Goal: Information Seeking & Learning: Learn about a topic

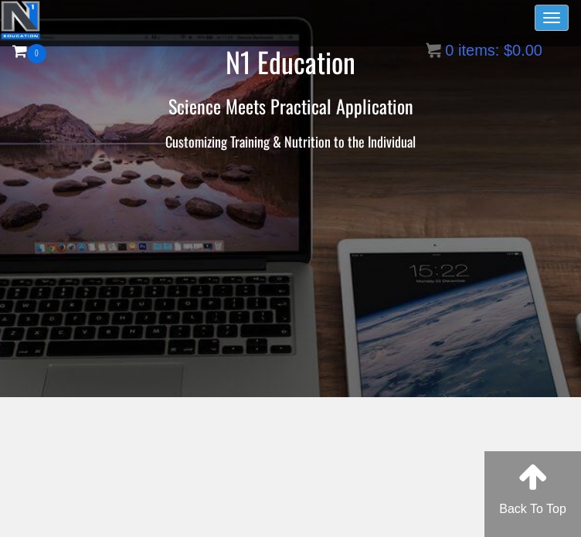
click at [386, 17] on span "button" at bounding box center [551, 18] width 17 height 2
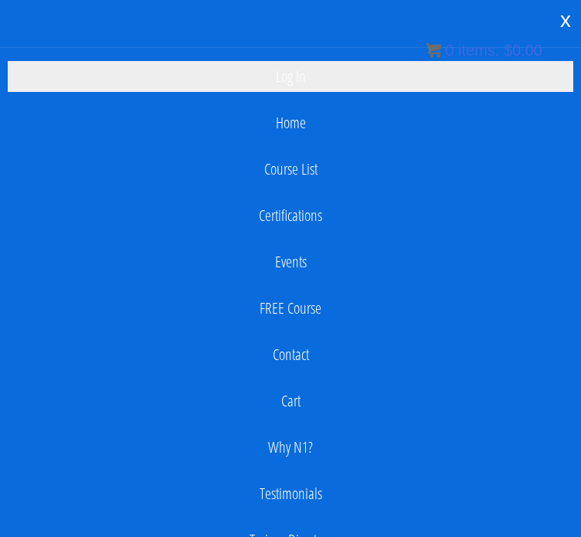
click at [323, 82] on link "Log In" at bounding box center [291, 76] width 566 height 31
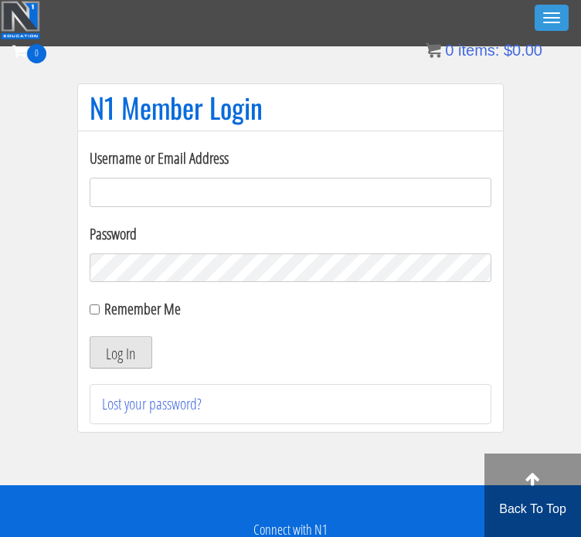
type input "Mohasal.trainer@gmail.com"
click at [120, 349] on button "Log In" at bounding box center [121, 352] width 63 height 32
click at [119, 349] on button "Log In" at bounding box center [121, 352] width 63 height 32
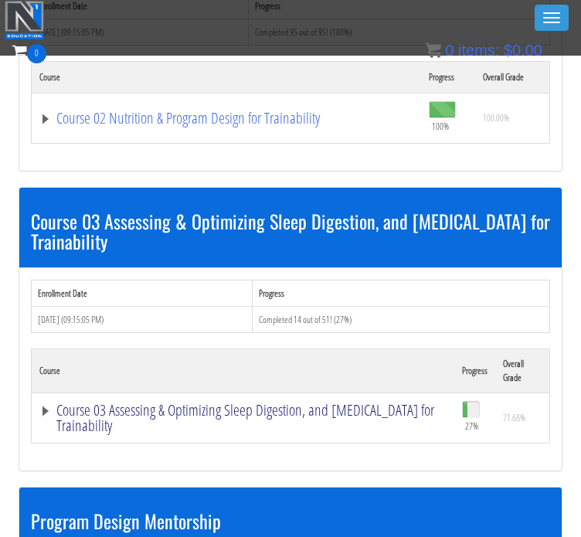
scroll to position [1349, 0]
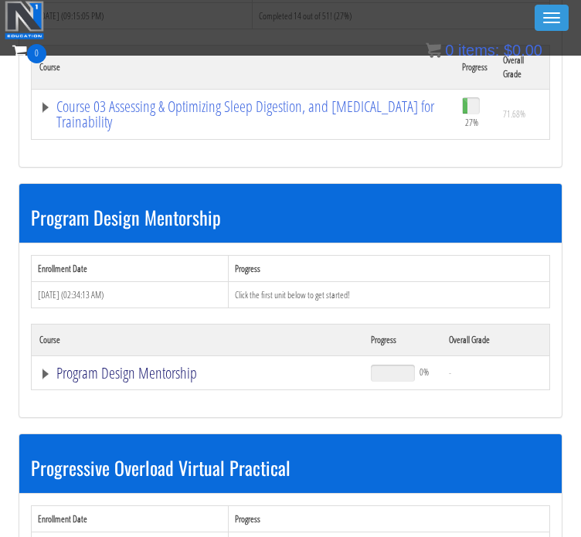
click at [117, 369] on link "Program Design Mentorship" at bounding box center [197, 373] width 316 height 15
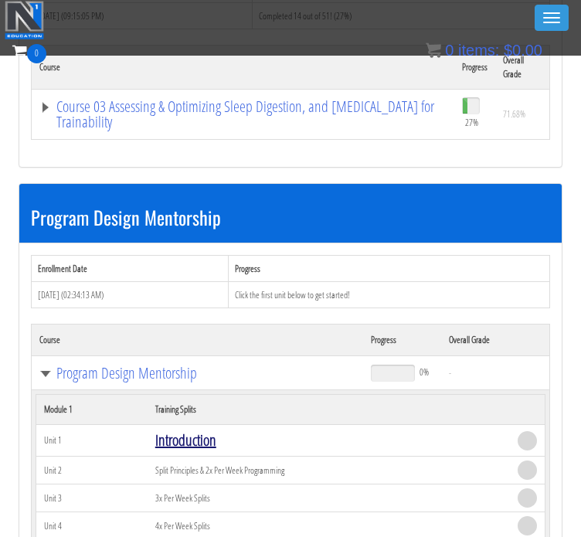
click at [193, 430] on link "Introduction" at bounding box center [185, 440] width 61 height 21
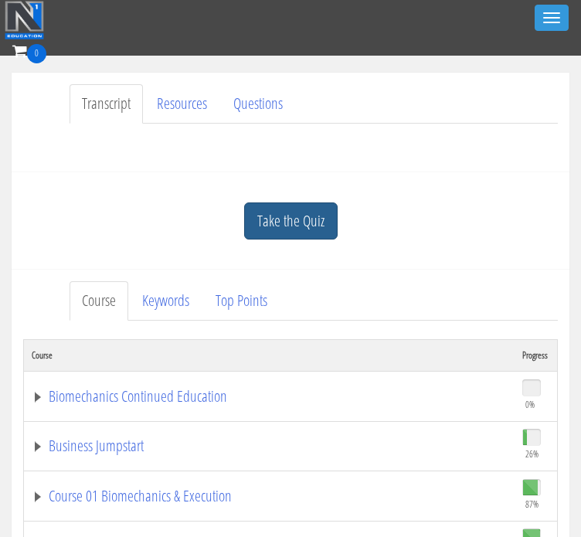
click at [281, 230] on link "Take the Quiz" at bounding box center [291, 222] width 94 height 38
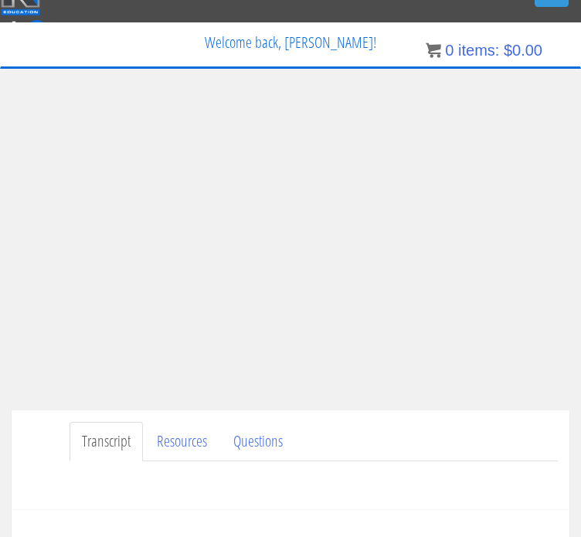
scroll to position [22, 0]
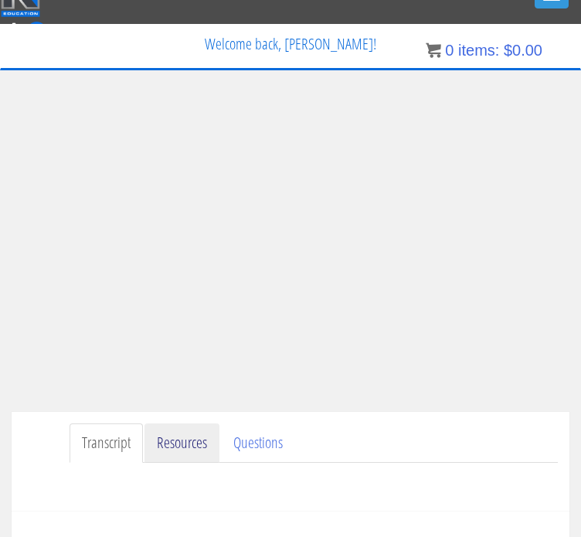
click at [207, 444] on link "Resources" at bounding box center [182, 443] width 75 height 39
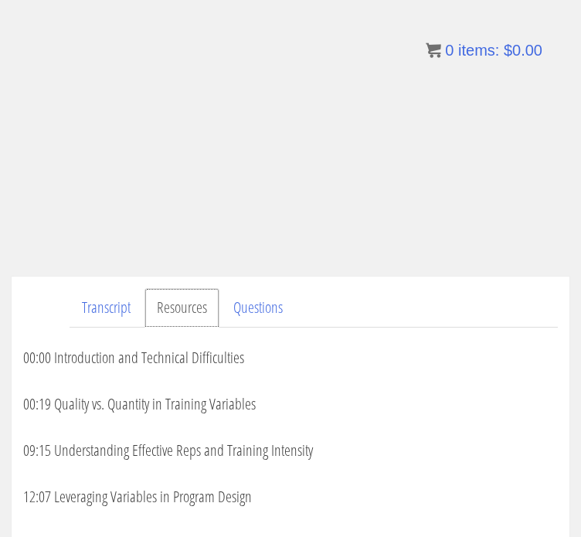
scroll to position [157, 0]
click at [244, 308] on link "Questions" at bounding box center [258, 308] width 74 height 39
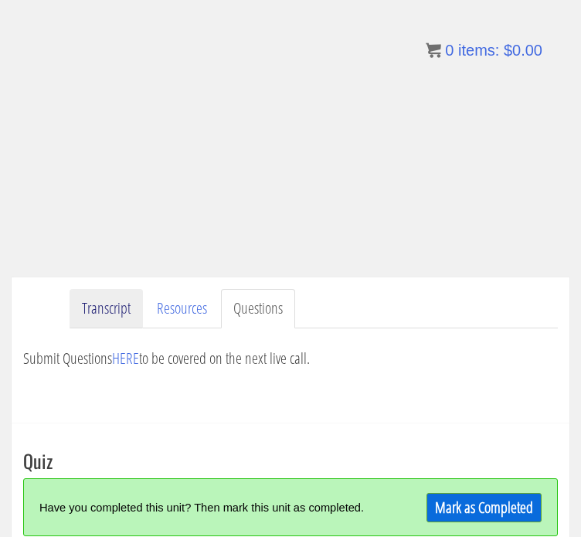
click at [105, 305] on link "Transcript" at bounding box center [106, 308] width 73 height 39
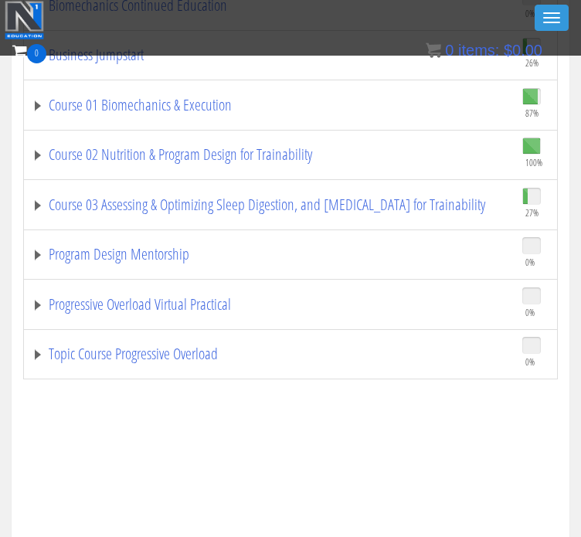
scroll to position [727, 0]
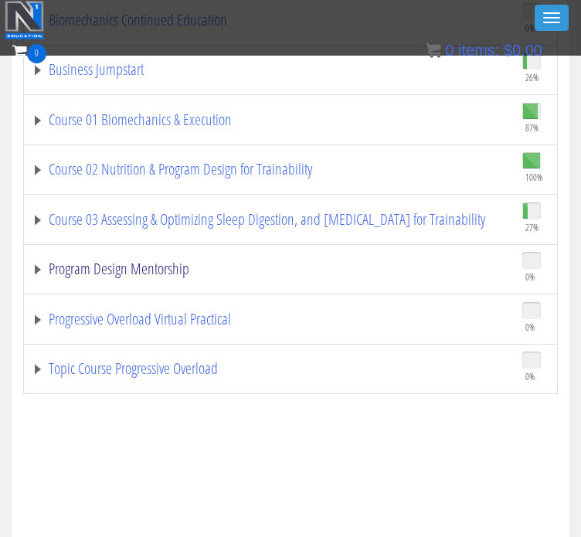
click at [44, 264] on link "Program Design Mentorship" at bounding box center [269, 268] width 475 height 15
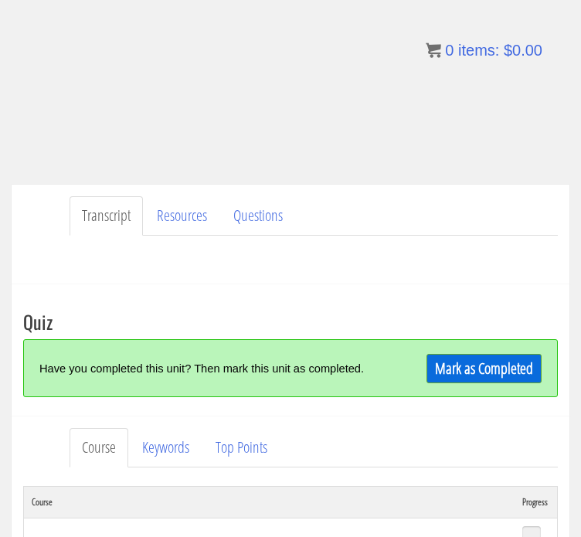
scroll to position [231, 0]
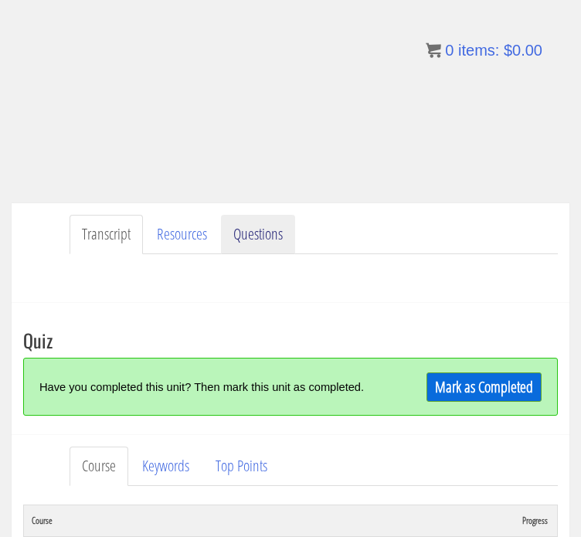
click at [267, 240] on link "Questions" at bounding box center [258, 234] width 74 height 39
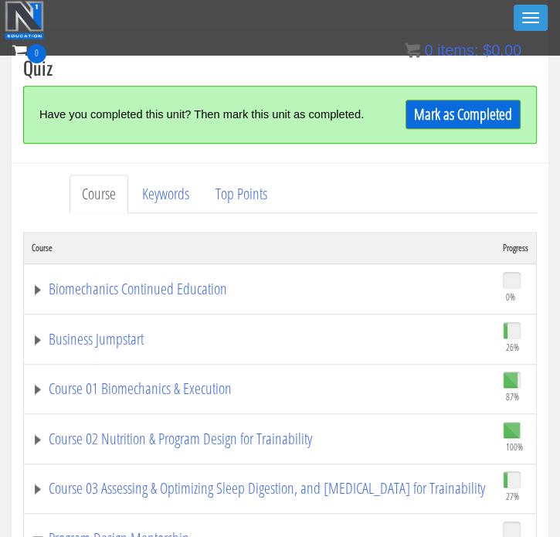
scroll to position [491, 0]
